Goal: Transaction & Acquisition: Purchase product/service

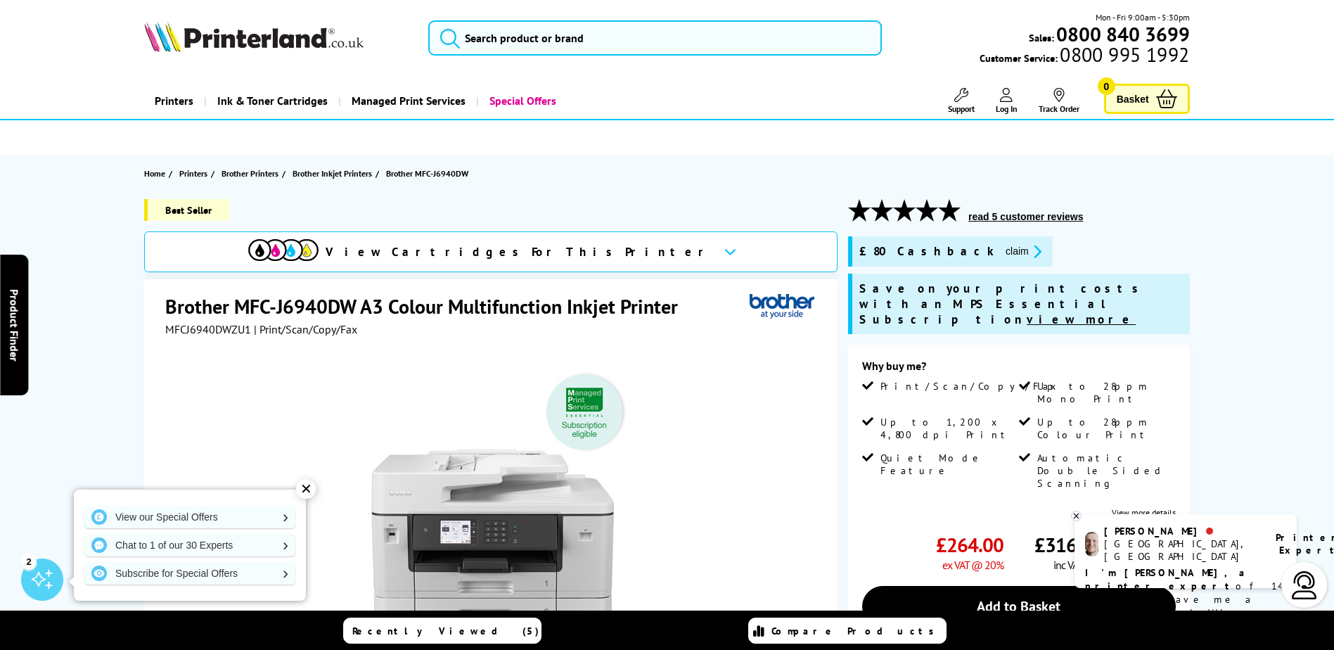
click at [473, 252] on span "View Cartridges For This Printer" at bounding box center [519, 251] width 387 height 15
drag, startPoint x: 354, startPoint y: 305, endPoint x: 165, endPoint y: 288, distance: 190.6
click at [165, 288] on div "Brother MFC-J6940DW A3 Colour Multifunction Inkjet Printer MFCJ6940DWZU1 | Prin…" at bounding box center [490, 582] width 693 height 606
copy h1 "Brother MFC-J6940DW"
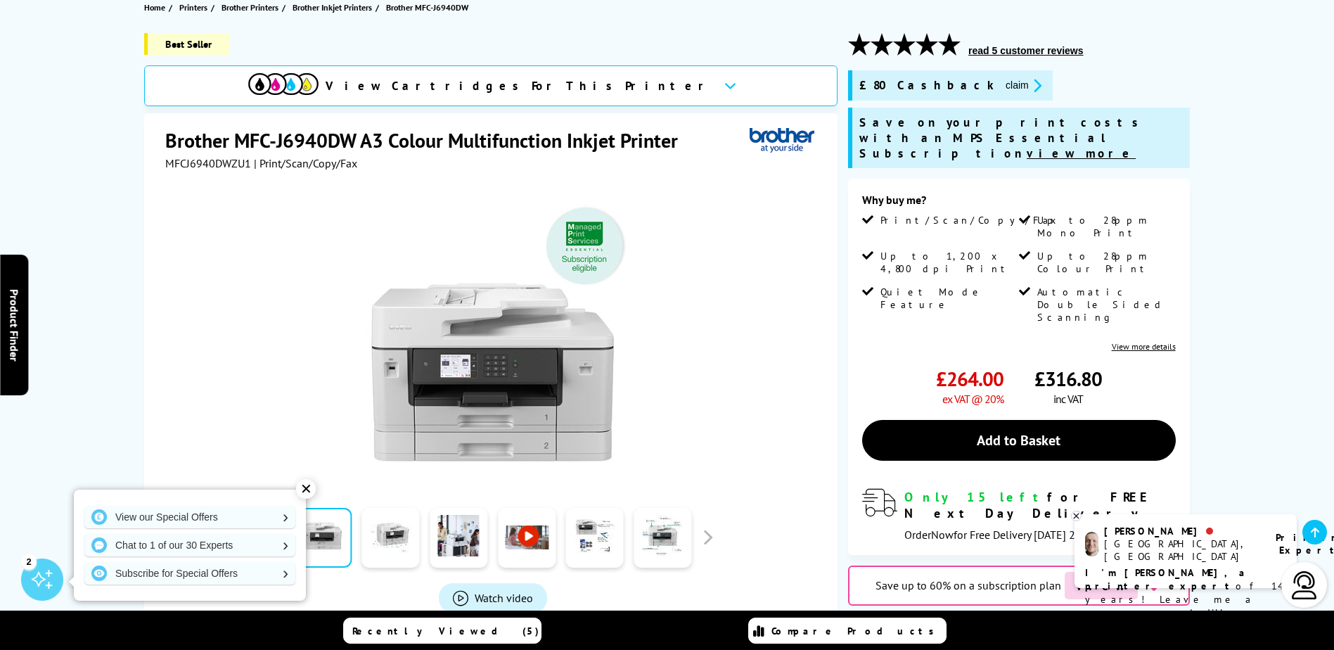
scroll to position [156, 0]
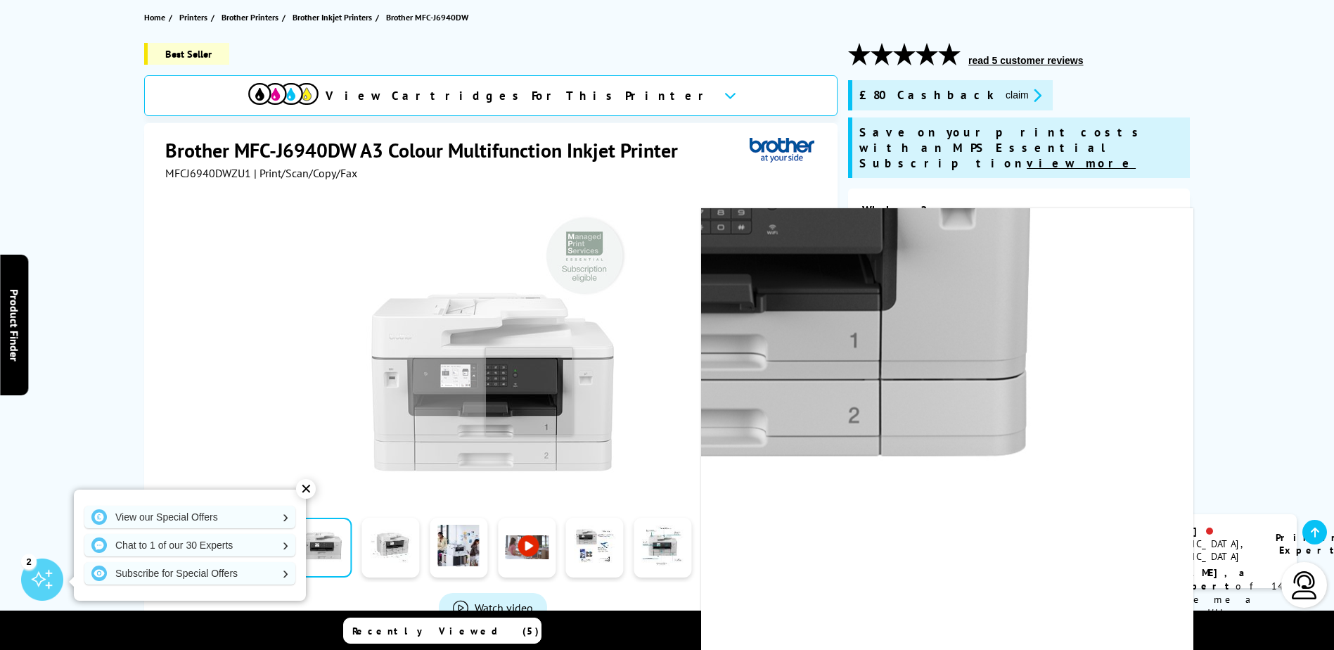
click at [529, 392] on img at bounding box center [493, 346] width 276 height 276
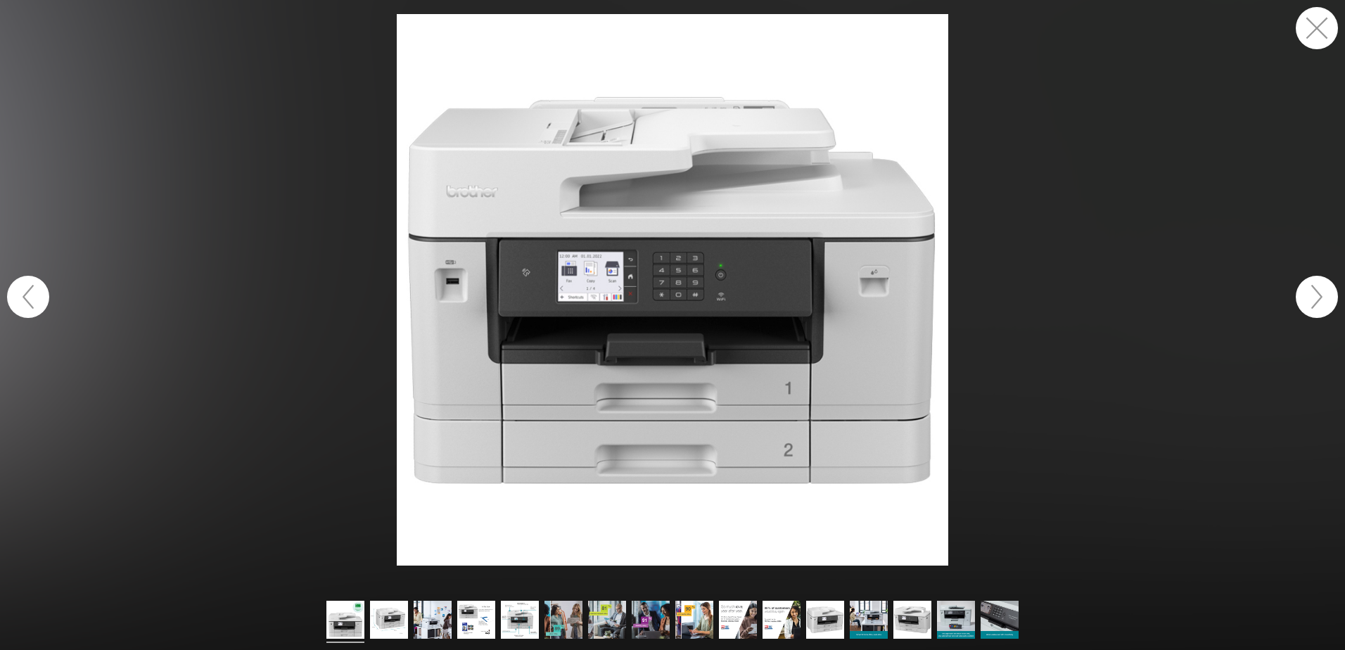
click at [1314, 290] on button "button" at bounding box center [1317, 297] width 42 height 42
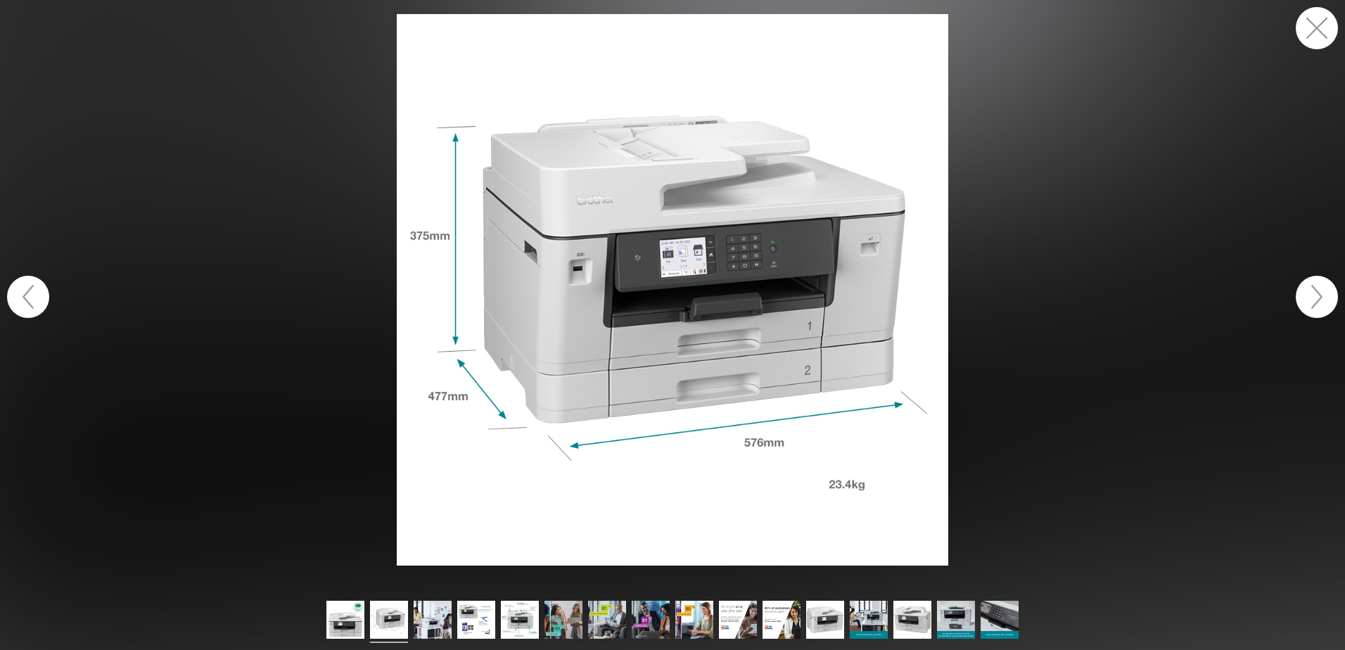
click at [1314, 290] on button "button" at bounding box center [1317, 297] width 42 height 42
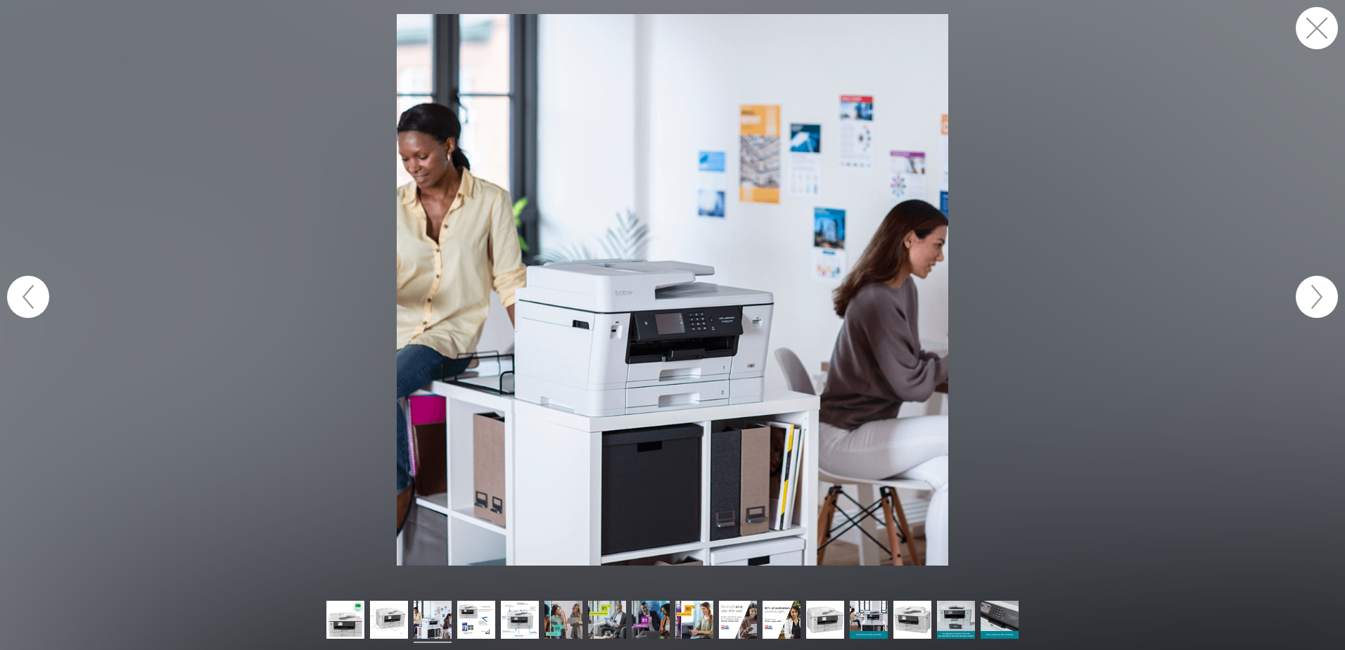
click at [1314, 290] on button "button" at bounding box center [1317, 297] width 42 height 42
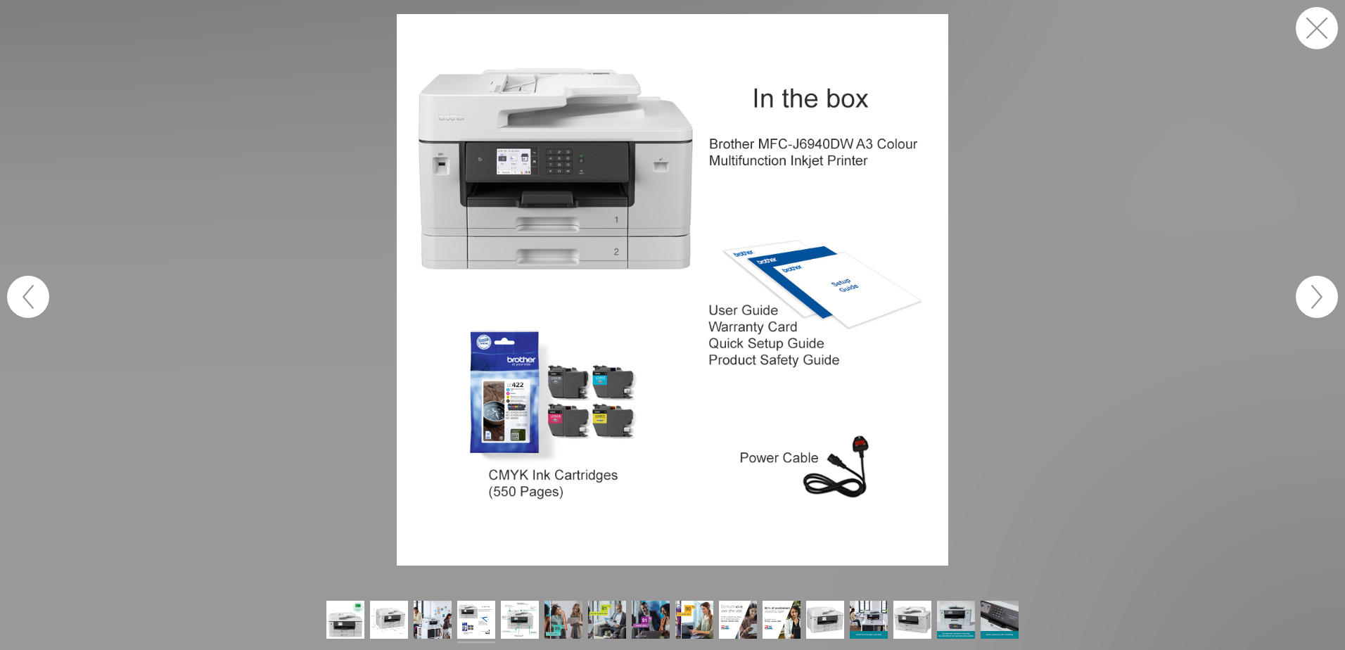
click at [1314, 290] on button "button" at bounding box center [1317, 297] width 42 height 42
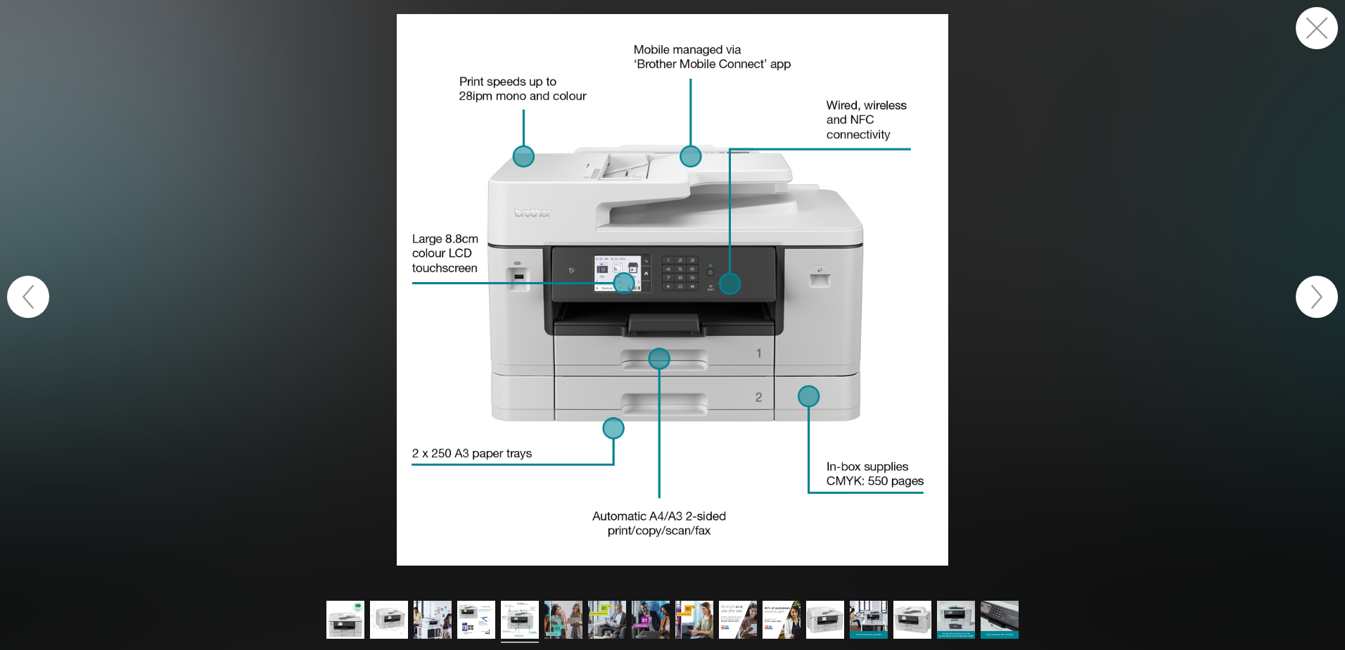
click at [1314, 290] on button "button" at bounding box center [1317, 297] width 42 height 42
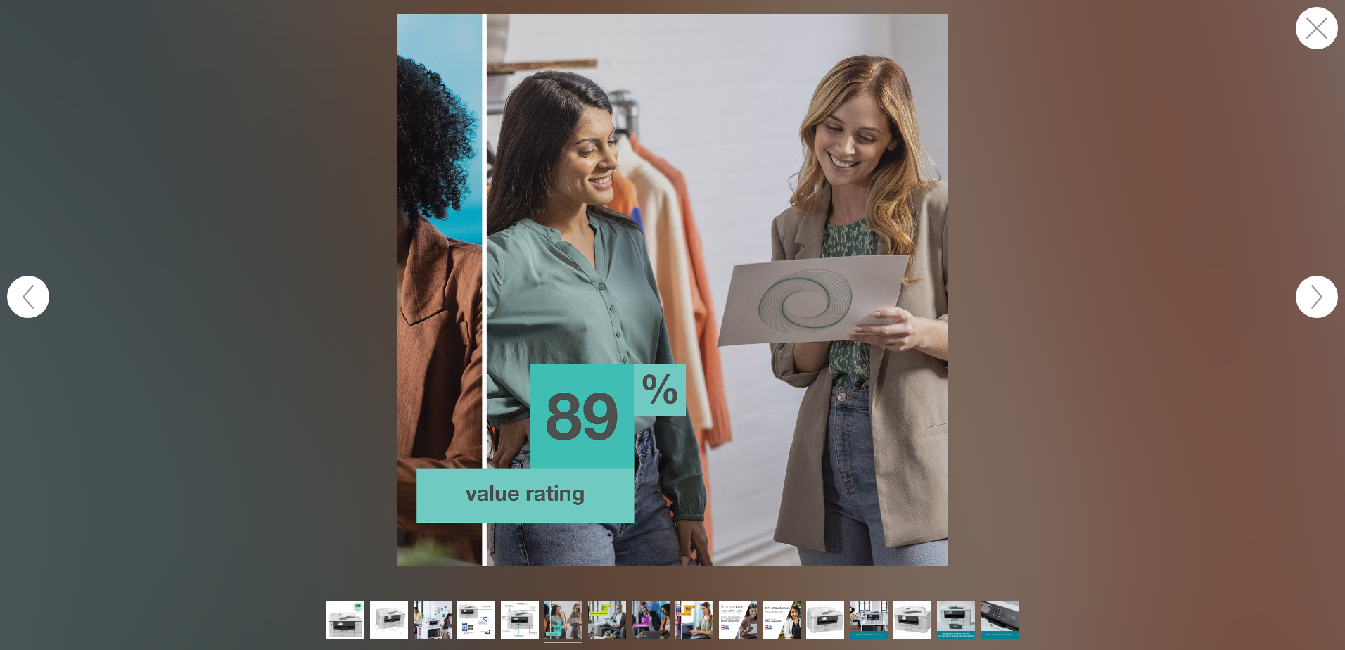
click at [1314, 290] on button "button" at bounding box center [1317, 297] width 42 height 42
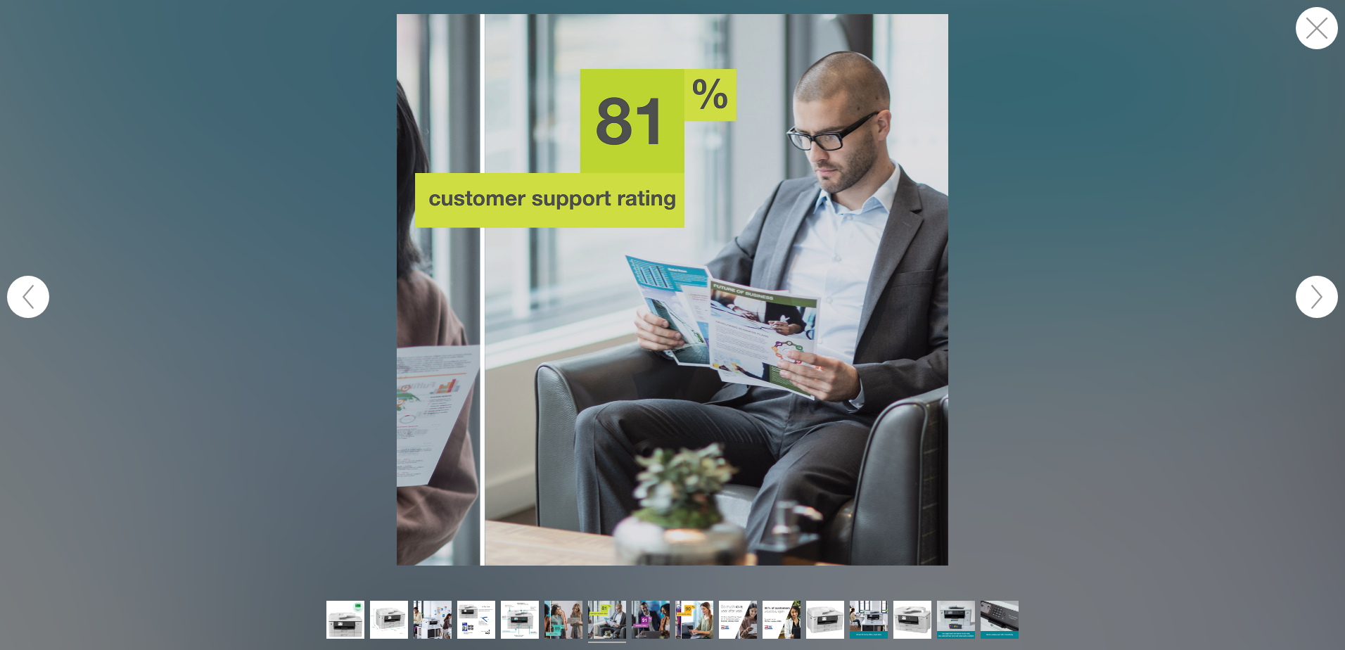
click at [1314, 290] on button "button" at bounding box center [1317, 297] width 42 height 42
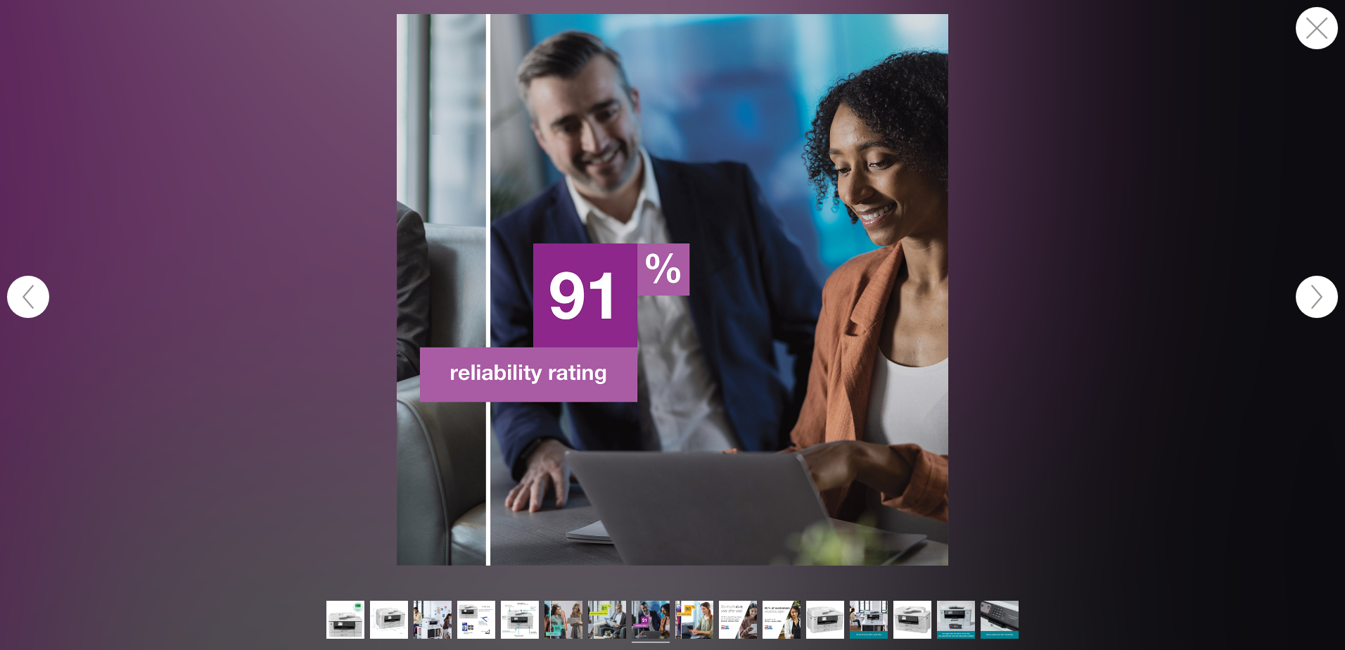
click at [1314, 290] on button "button" at bounding box center [1317, 297] width 42 height 42
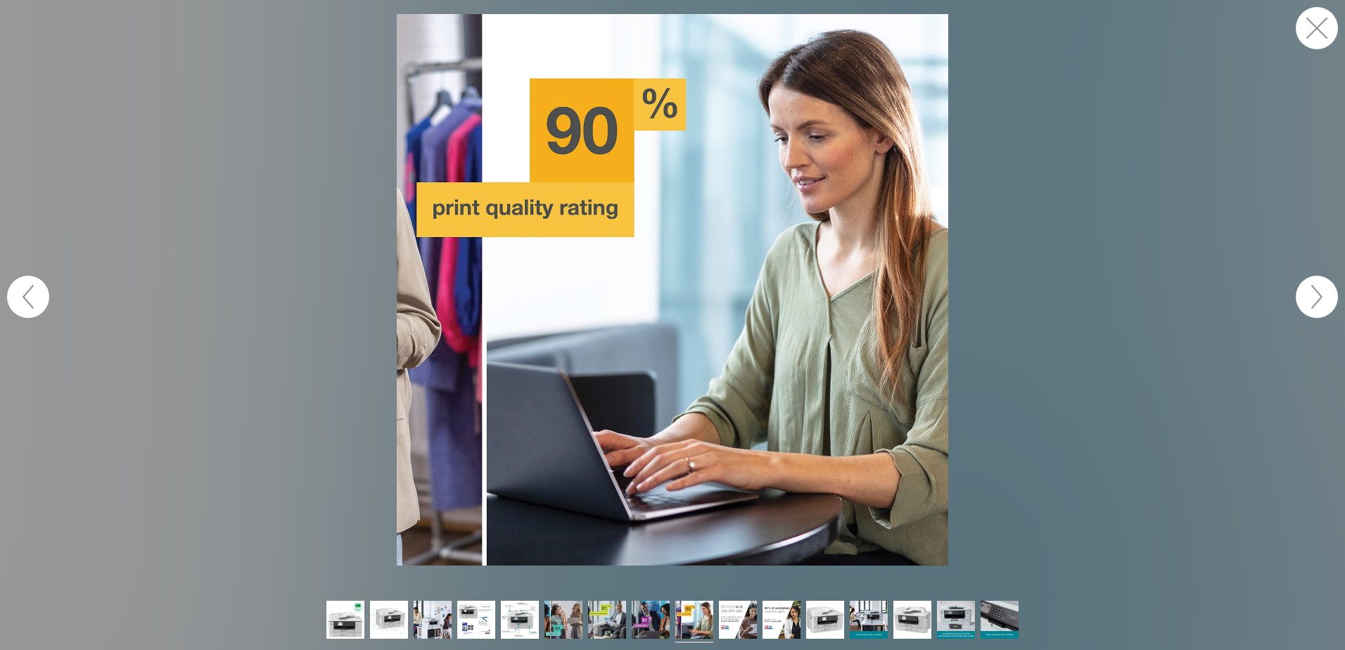
click at [1314, 290] on button "button" at bounding box center [1317, 297] width 42 height 42
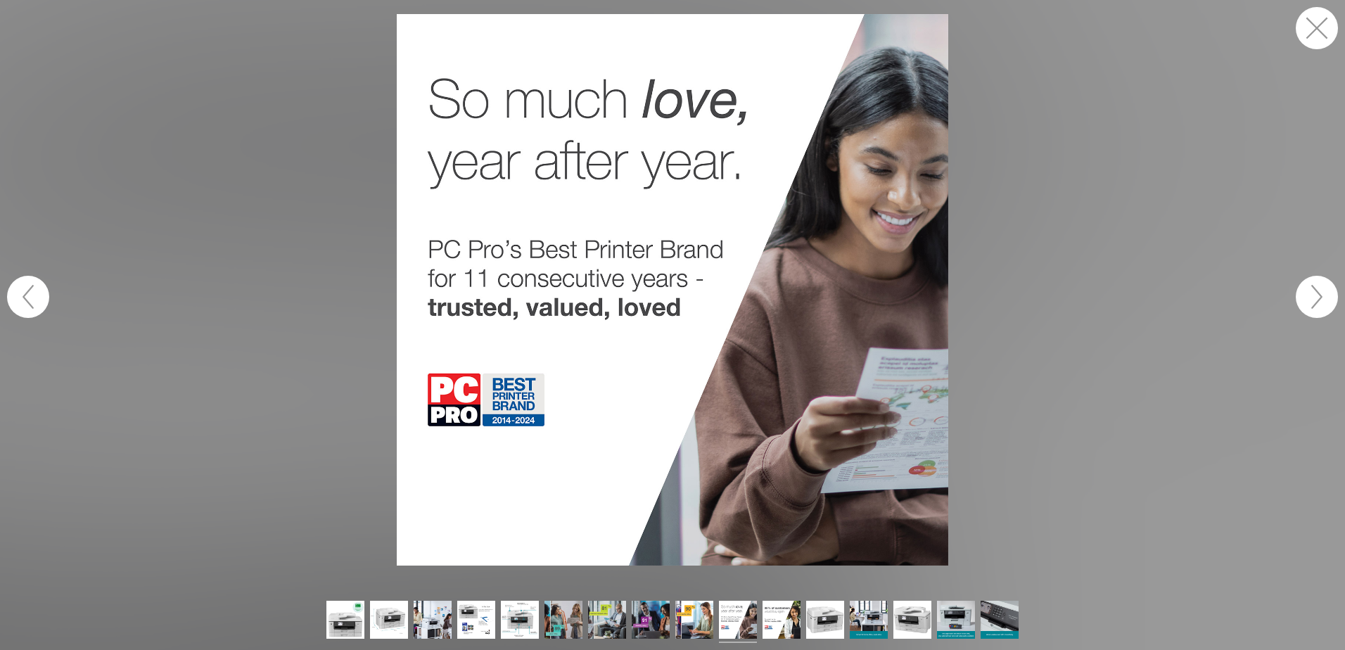
click at [1313, 299] on button "button" at bounding box center [1317, 297] width 42 height 42
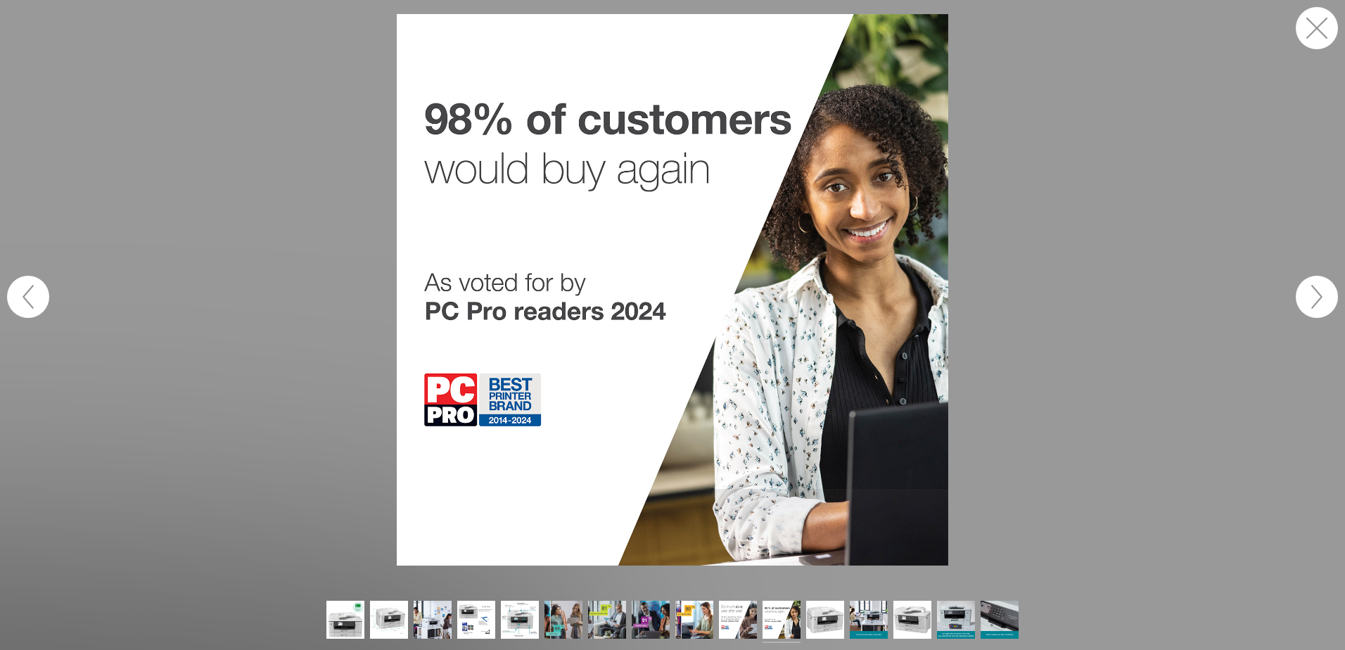
click at [1313, 299] on button "button" at bounding box center [1317, 297] width 42 height 42
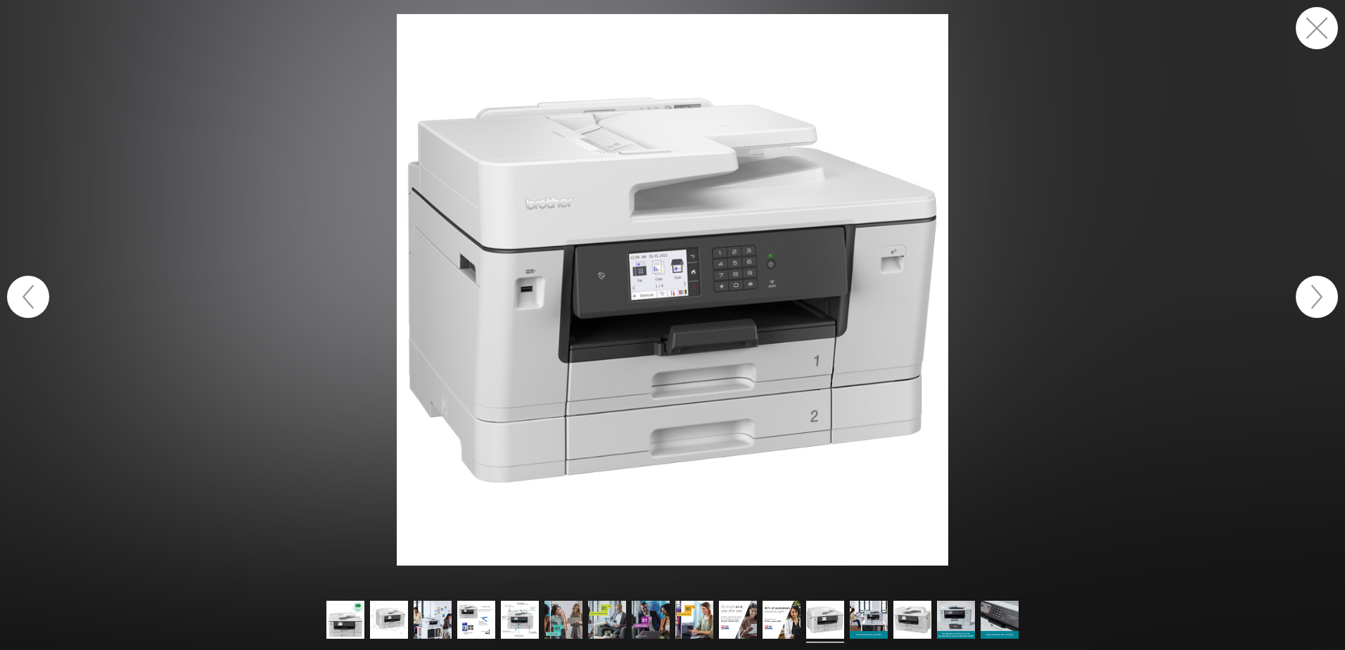
click at [1318, 289] on button "button" at bounding box center [1317, 297] width 42 height 42
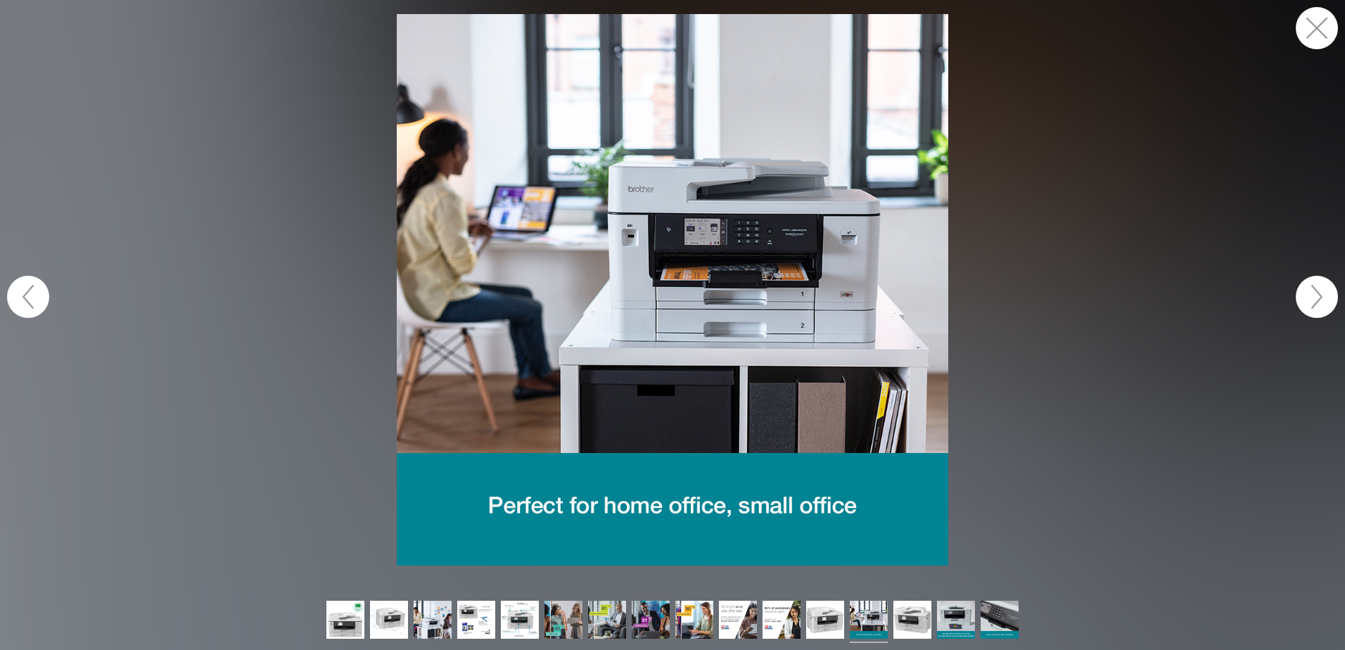
click at [1303, 59] on figure at bounding box center [672, 289] width 1345 height 551
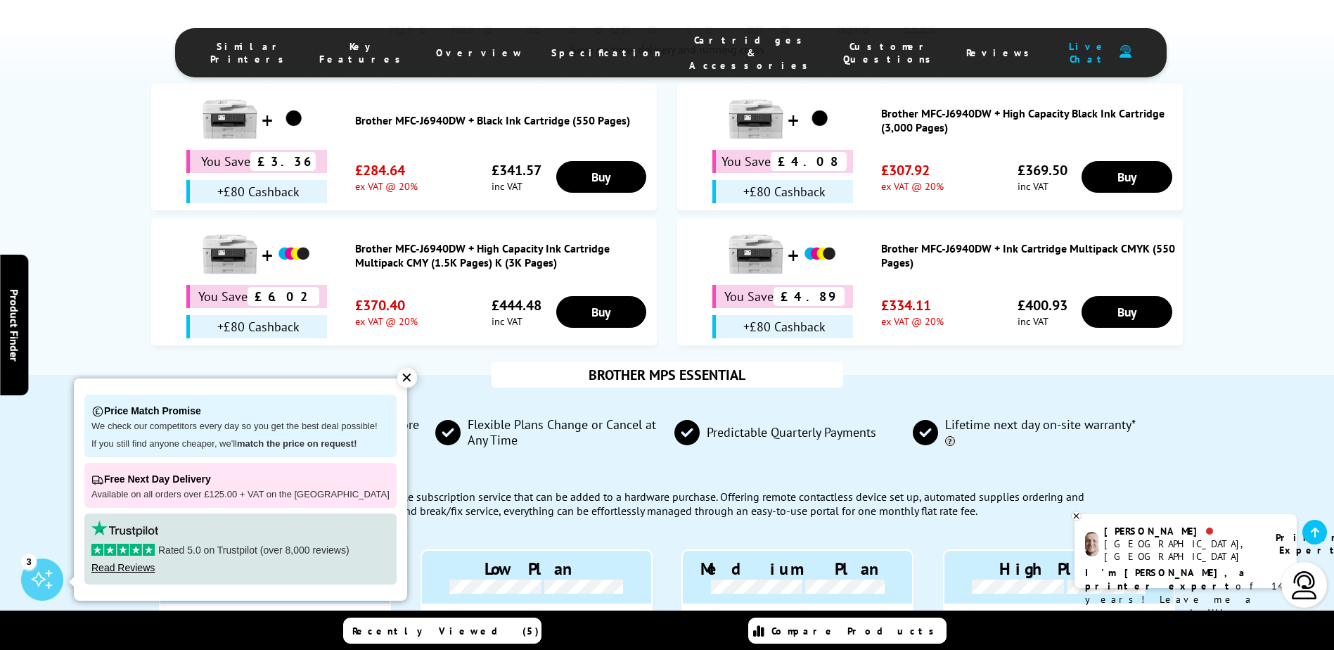
scroll to position [957, 0]
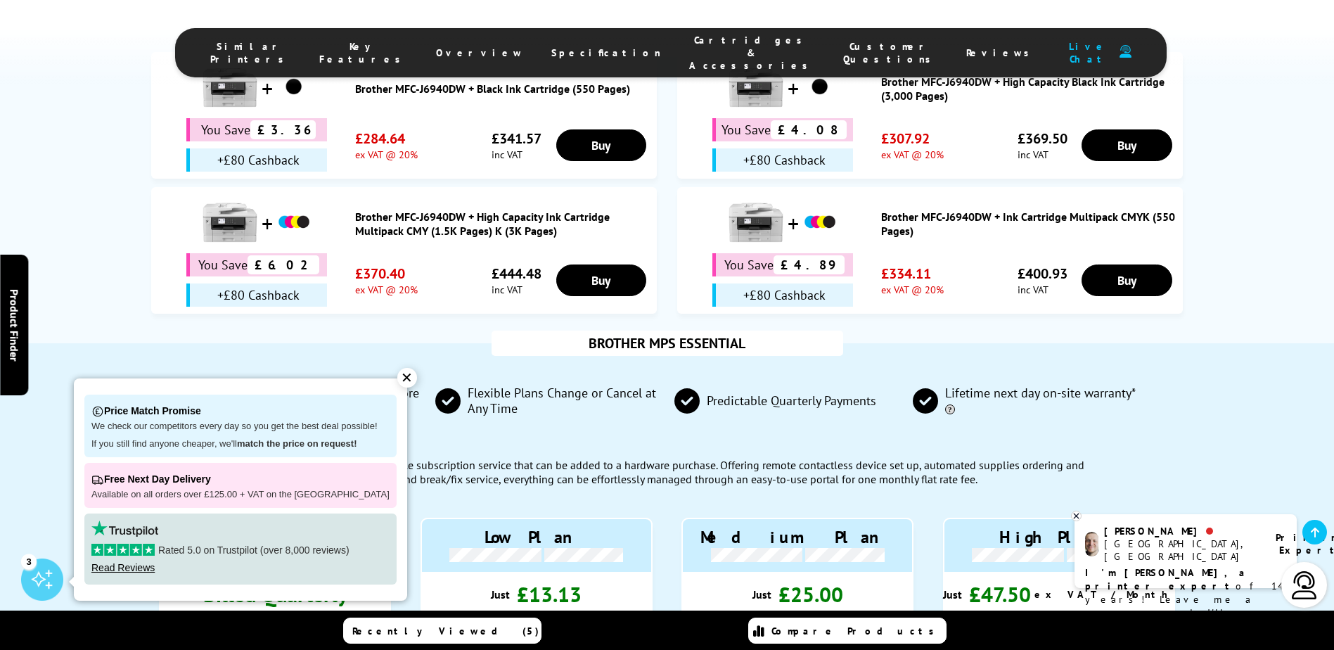
click at [390, 210] on link "Brother MFC-J6940DW + High Capacity Ink Cartridge Multipack CMY (1.5K Pages) K …" at bounding box center [502, 224] width 295 height 28
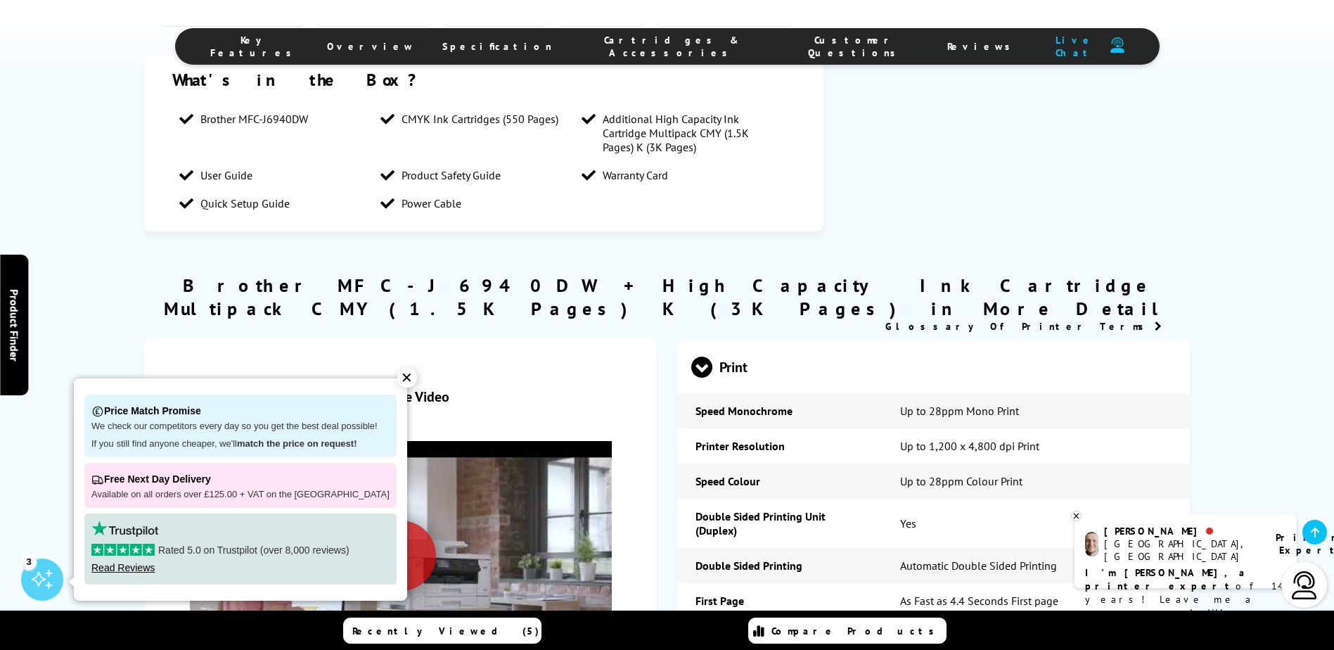
scroll to position [1312, 0]
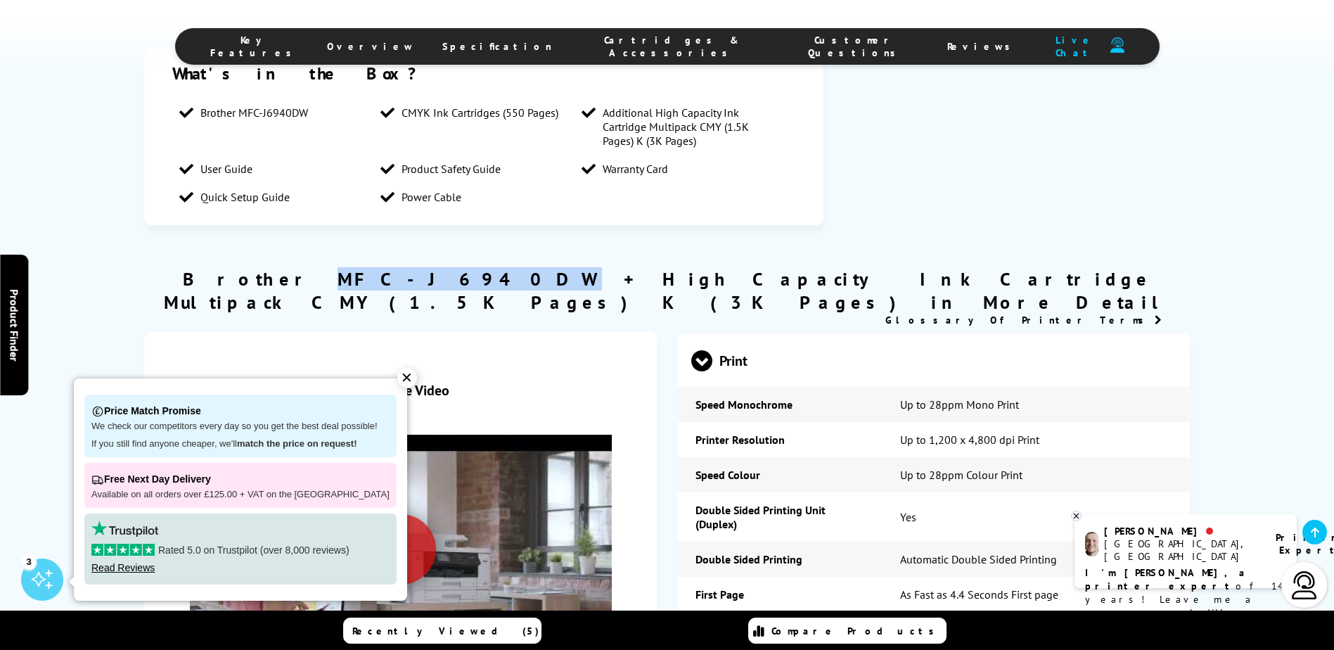
drag, startPoint x: 416, startPoint y: 253, endPoint x: 304, endPoint y: 254, distance: 112.5
click at [304, 267] on h2 "Brother MFC-J6940DW + High Capacity Ink Cartridge Multipack CMY (1.5K Pages) K …" at bounding box center [666, 290] width 1045 height 46
copy h2 "MFC-J6940DW"
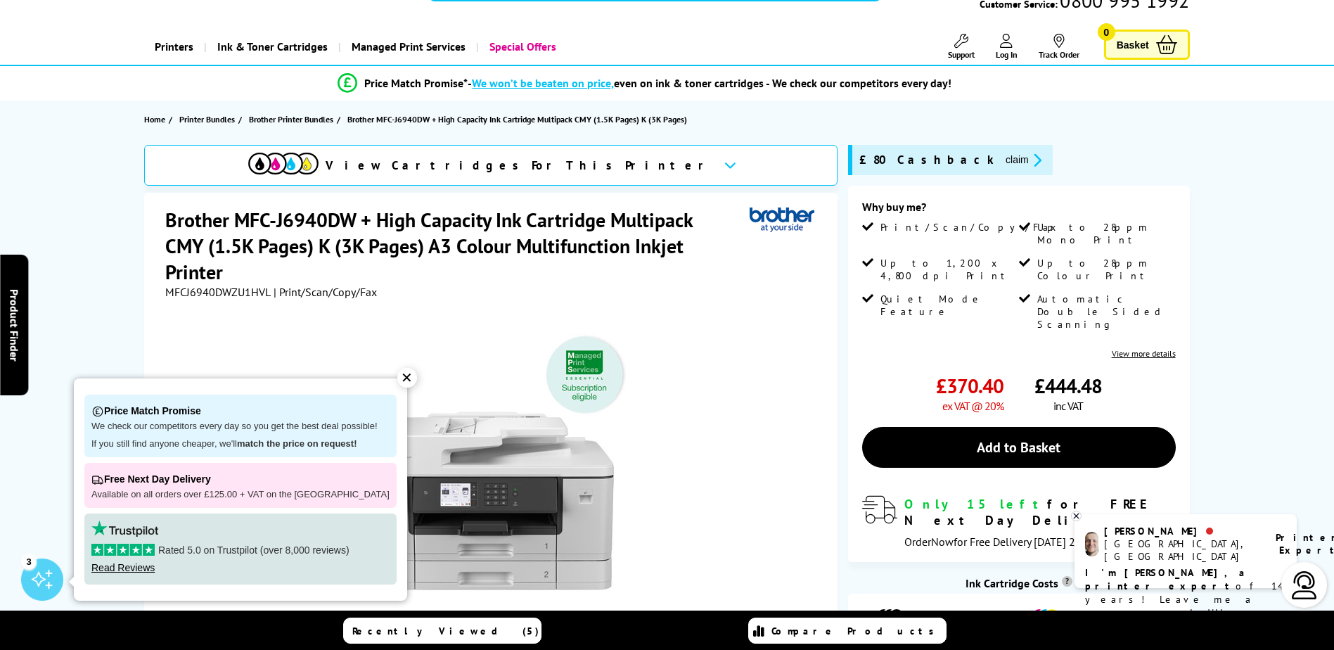
scroll to position [0, 0]
